Goal: Information Seeking & Learning: Check status

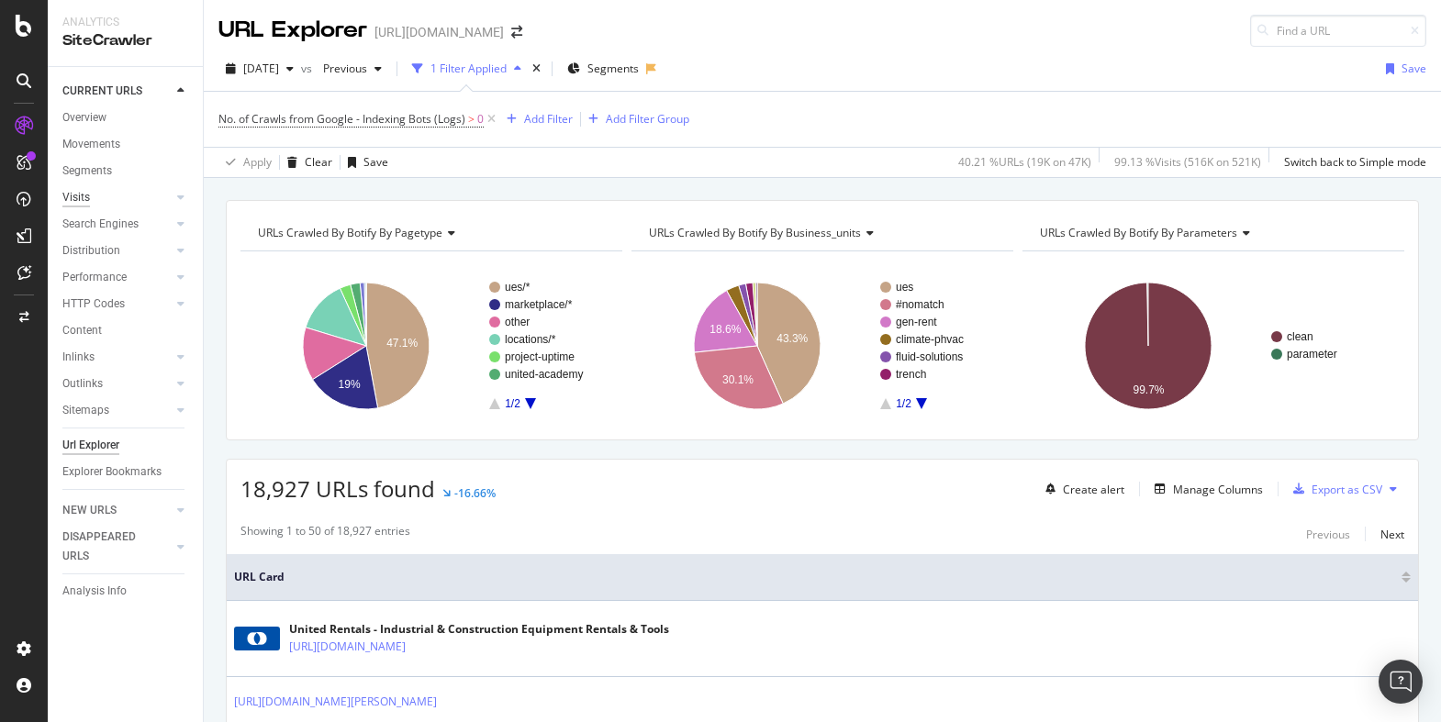
click at [81, 193] on div "Visits" at bounding box center [76, 197] width 28 height 19
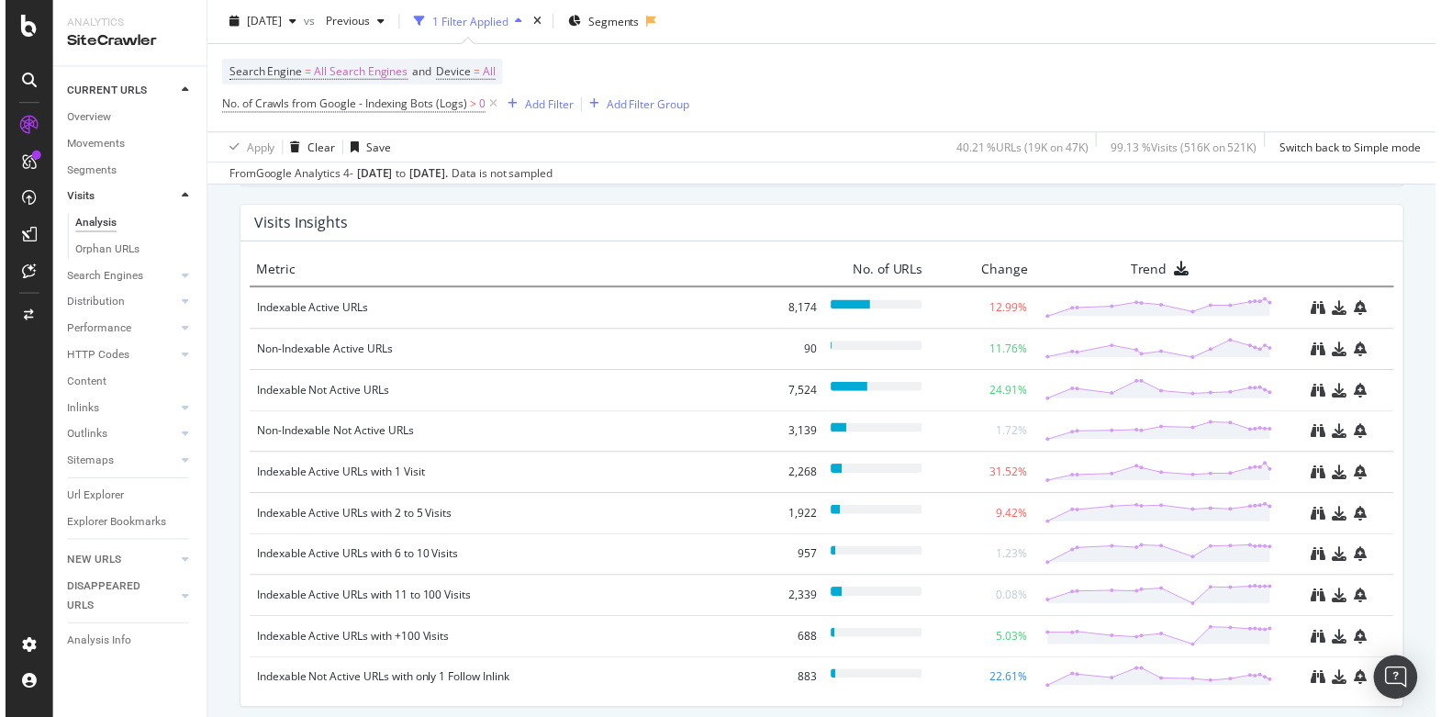
scroll to position [2127, 0]
